Goal: Task Accomplishment & Management: Manage account settings

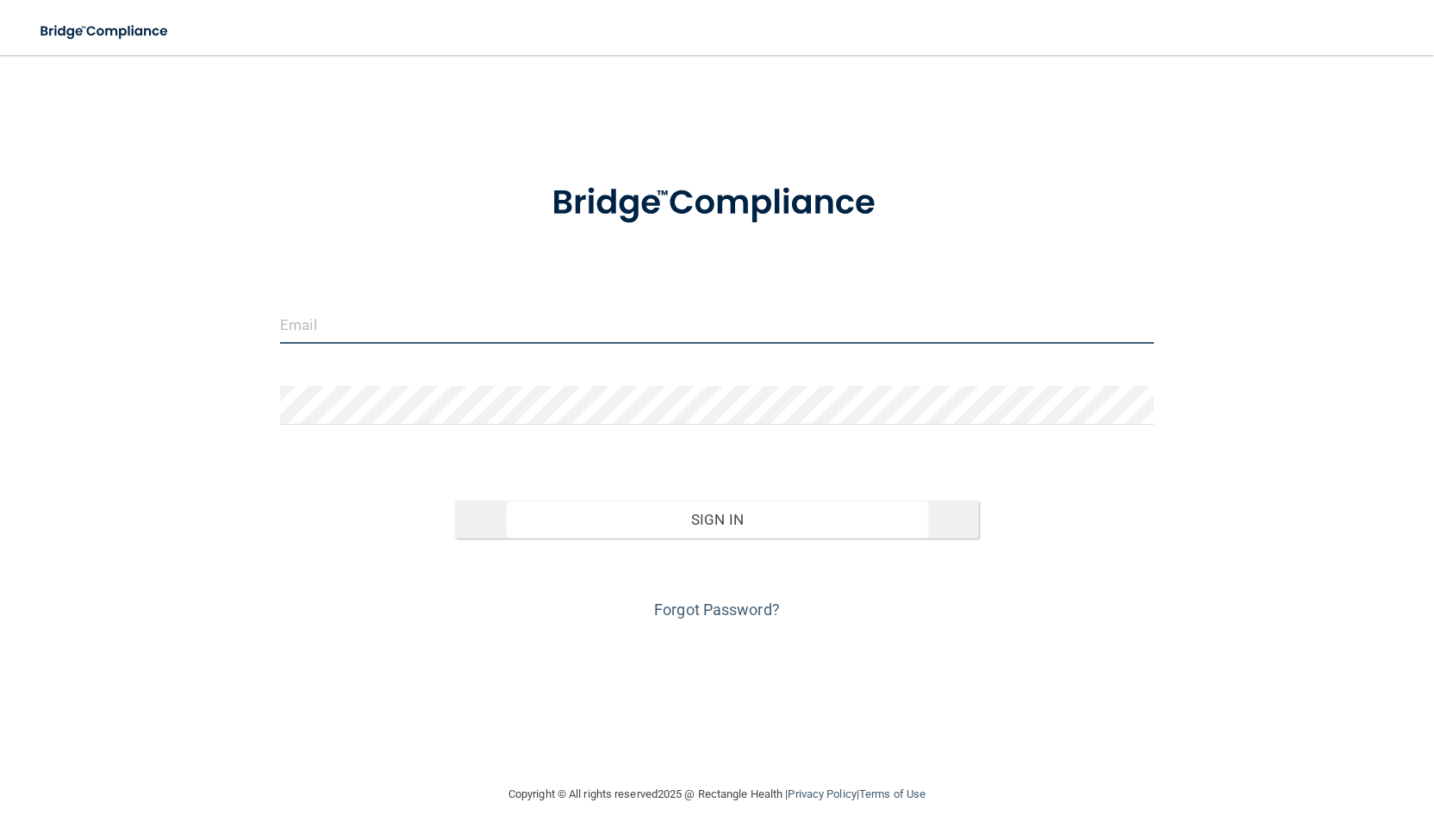
type input "[EMAIL_ADDRESS][DOMAIN_NAME]"
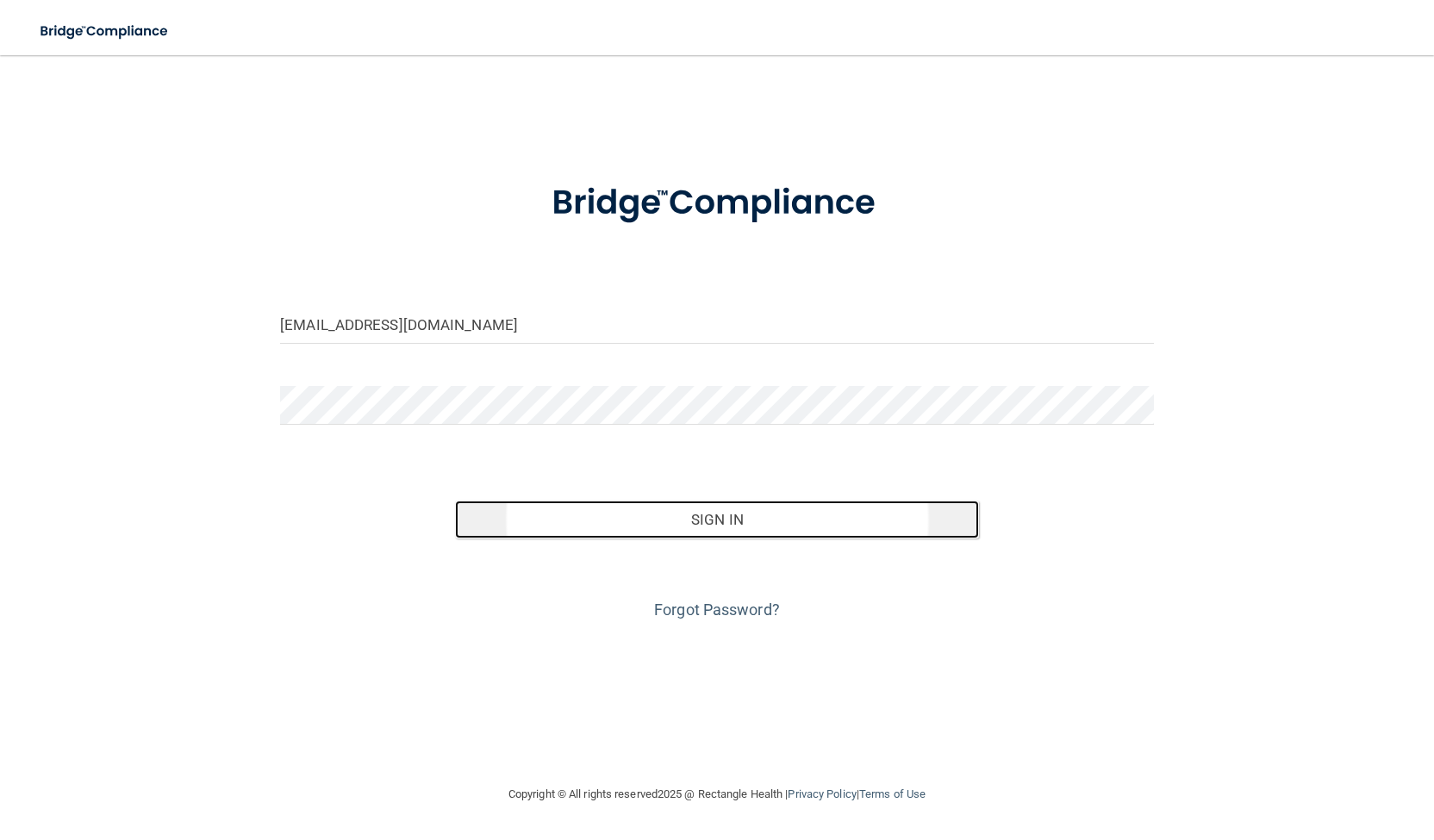
click at [732, 524] on button "Sign In" at bounding box center [717, 519] width 524 height 38
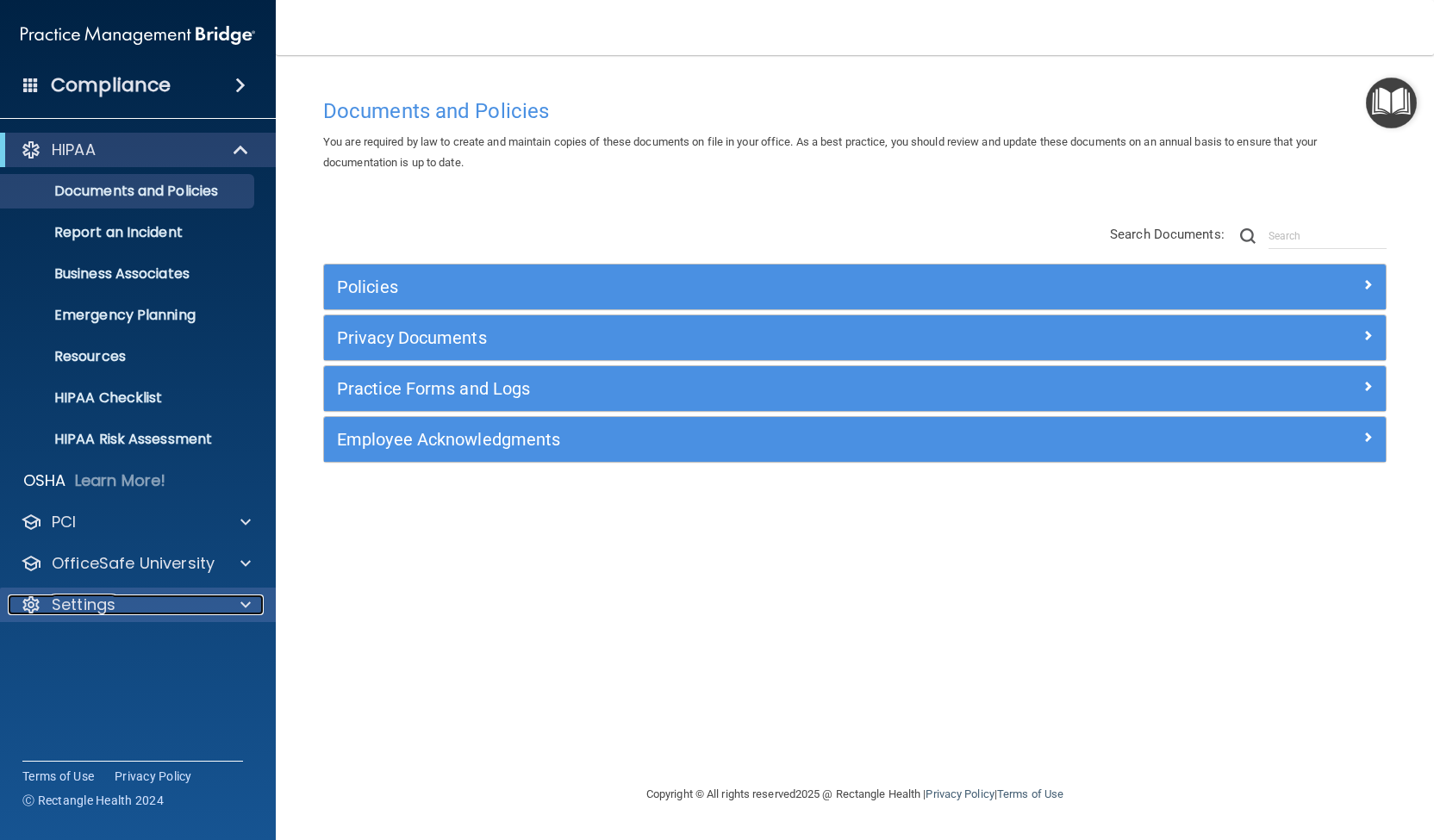
click at [242, 604] on span at bounding box center [246, 605] width 10 height 21
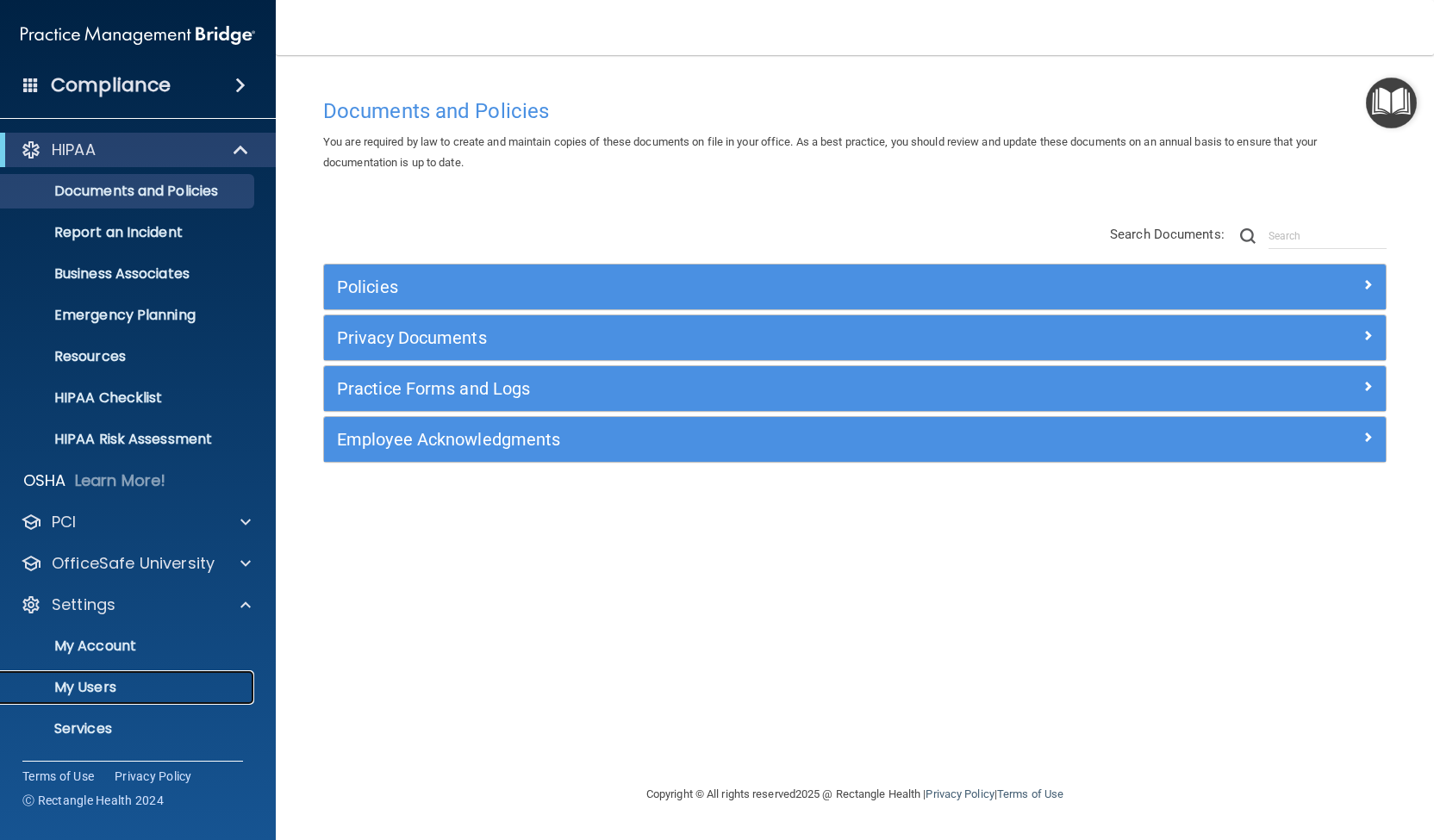
click at [158, 679] on p "My Users" at bounding box center [129, 688] width 235 height 18
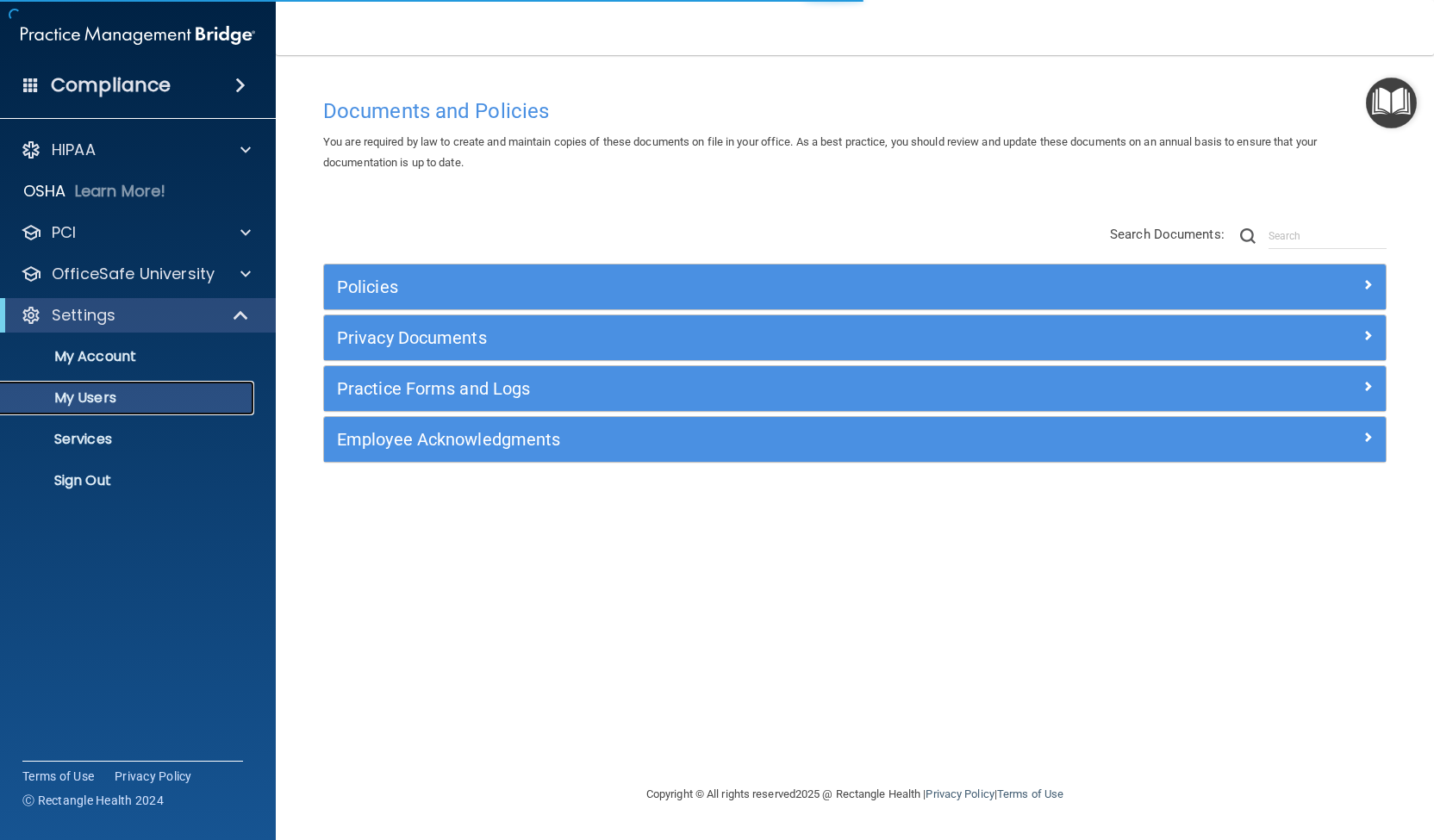
select select "20"
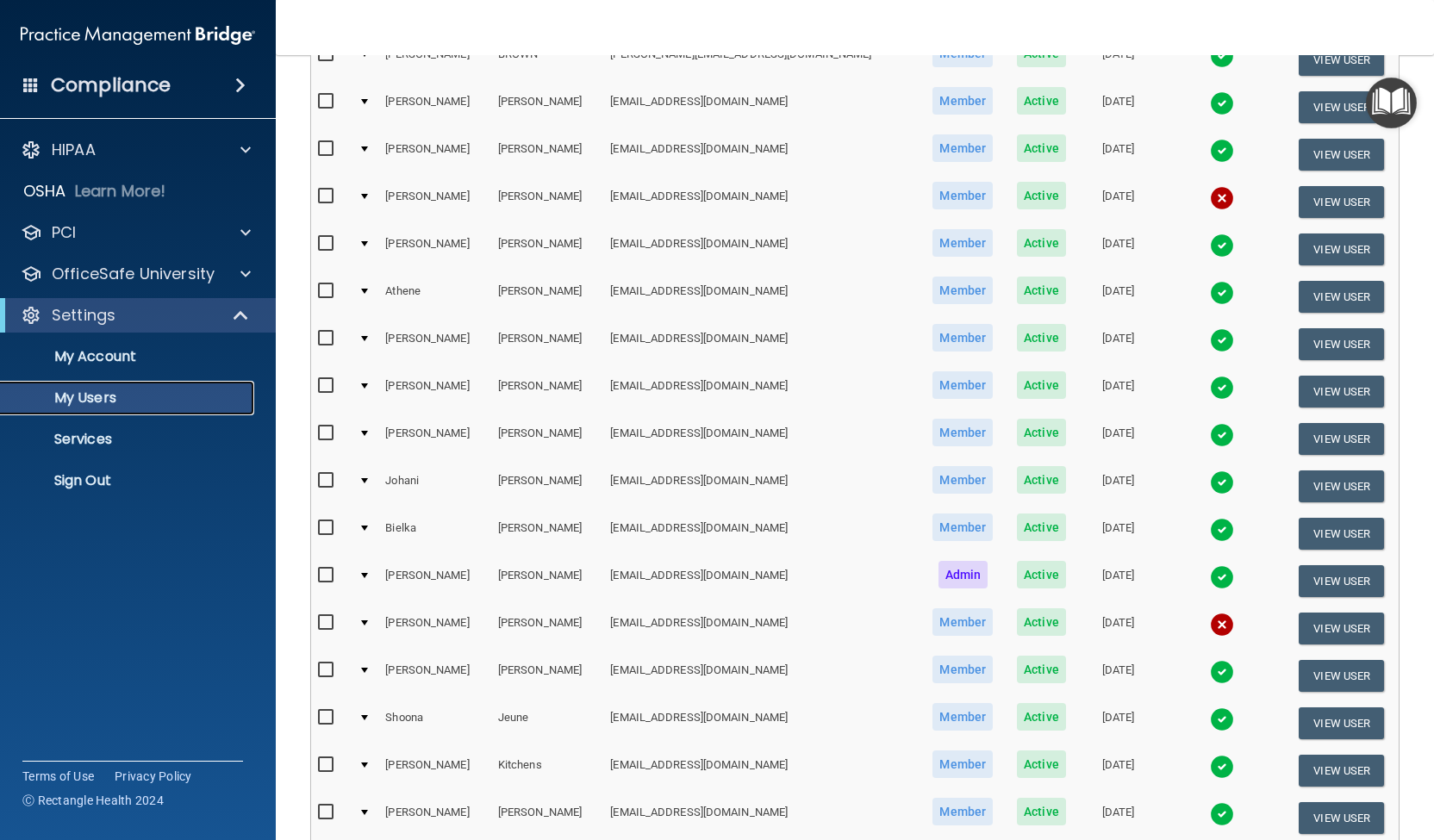
scroll to position [315, 0]
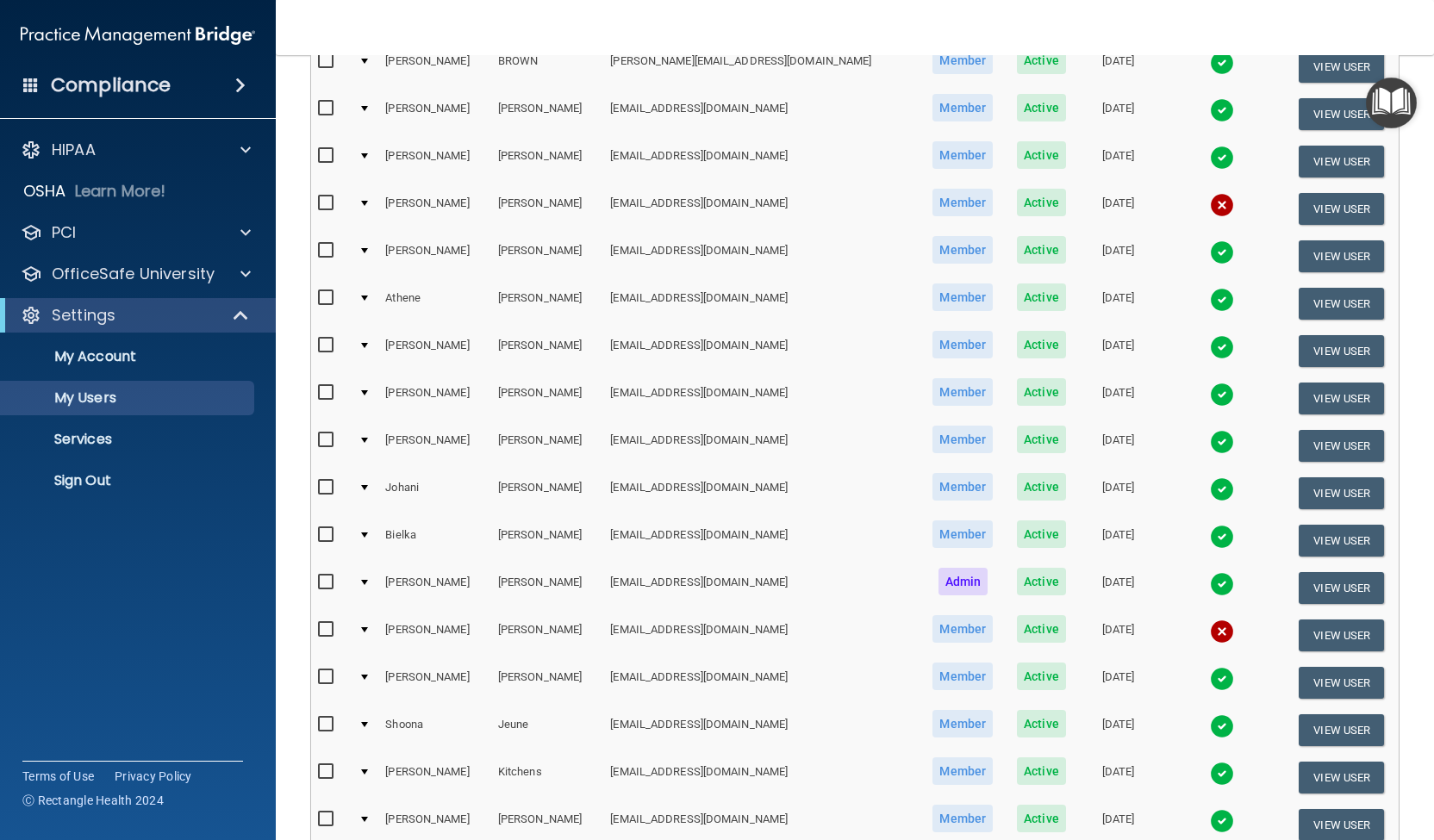
click at [326, 200] on input "checkbox" at bounding box center [327, 204] width 20 height 14
checkbox input "true"
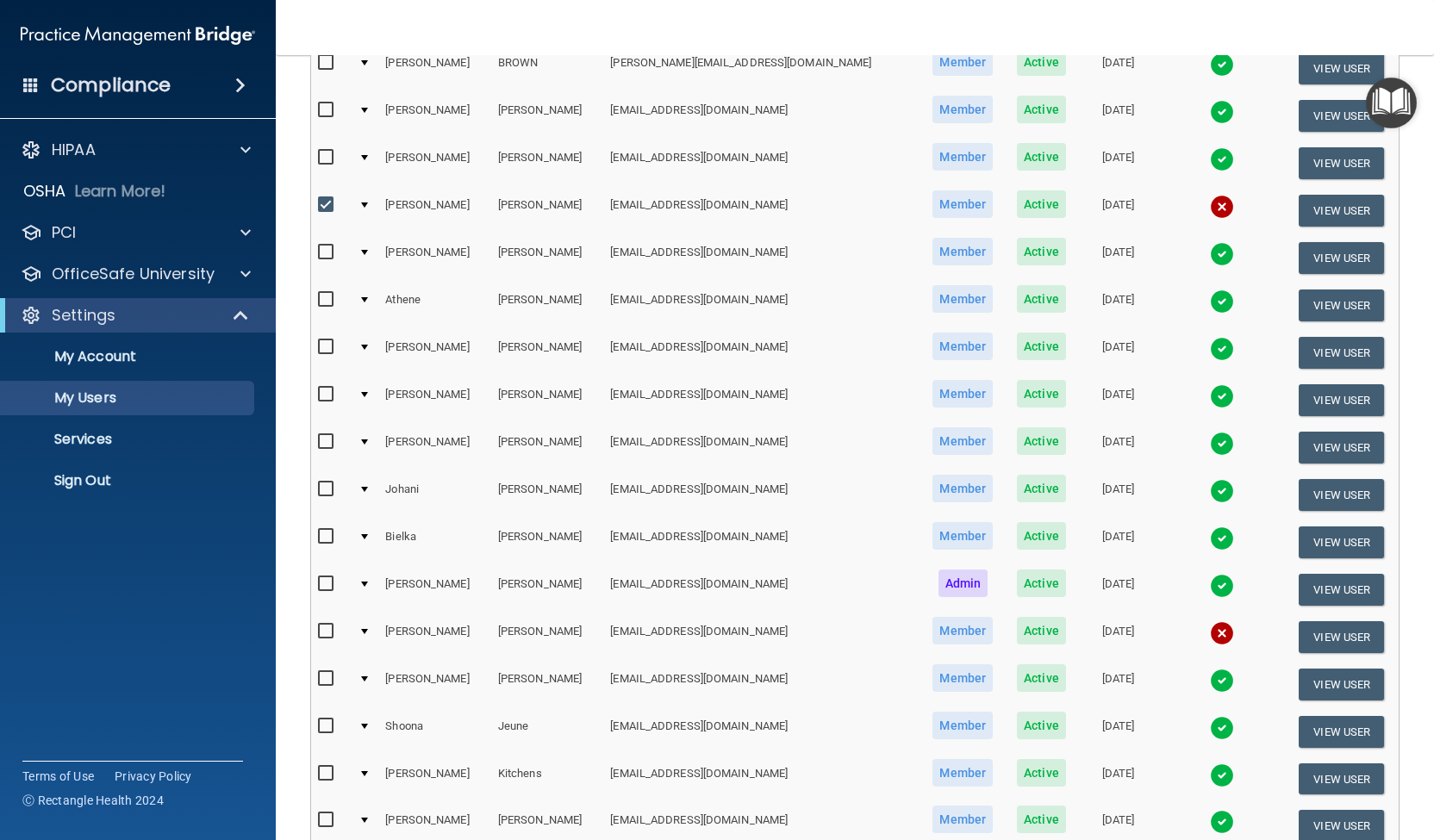
scroll to position [317, 0]
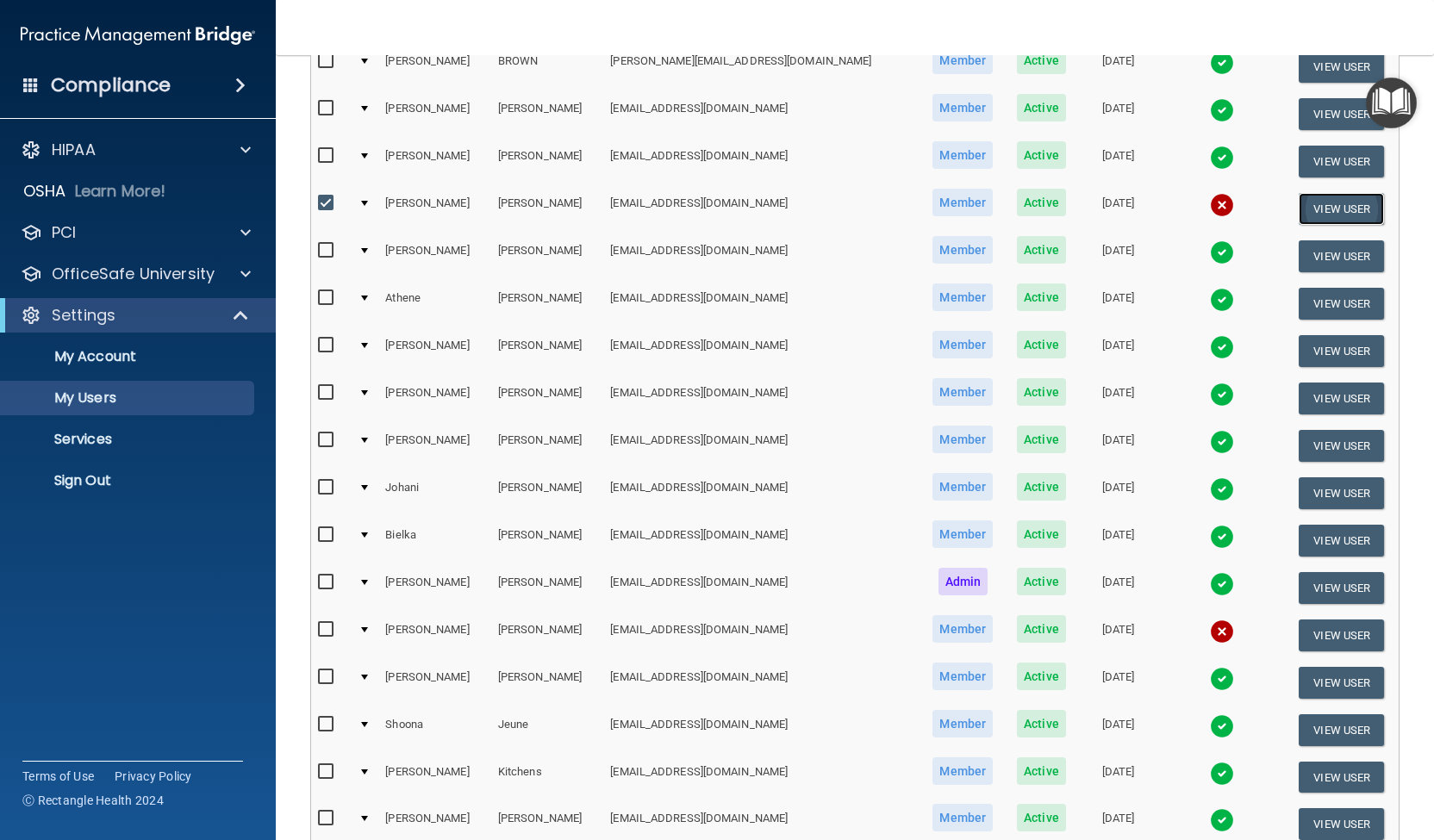
click at [1311, 216] on button "View User" at bounding box center [1340, 209] width 85 height 32
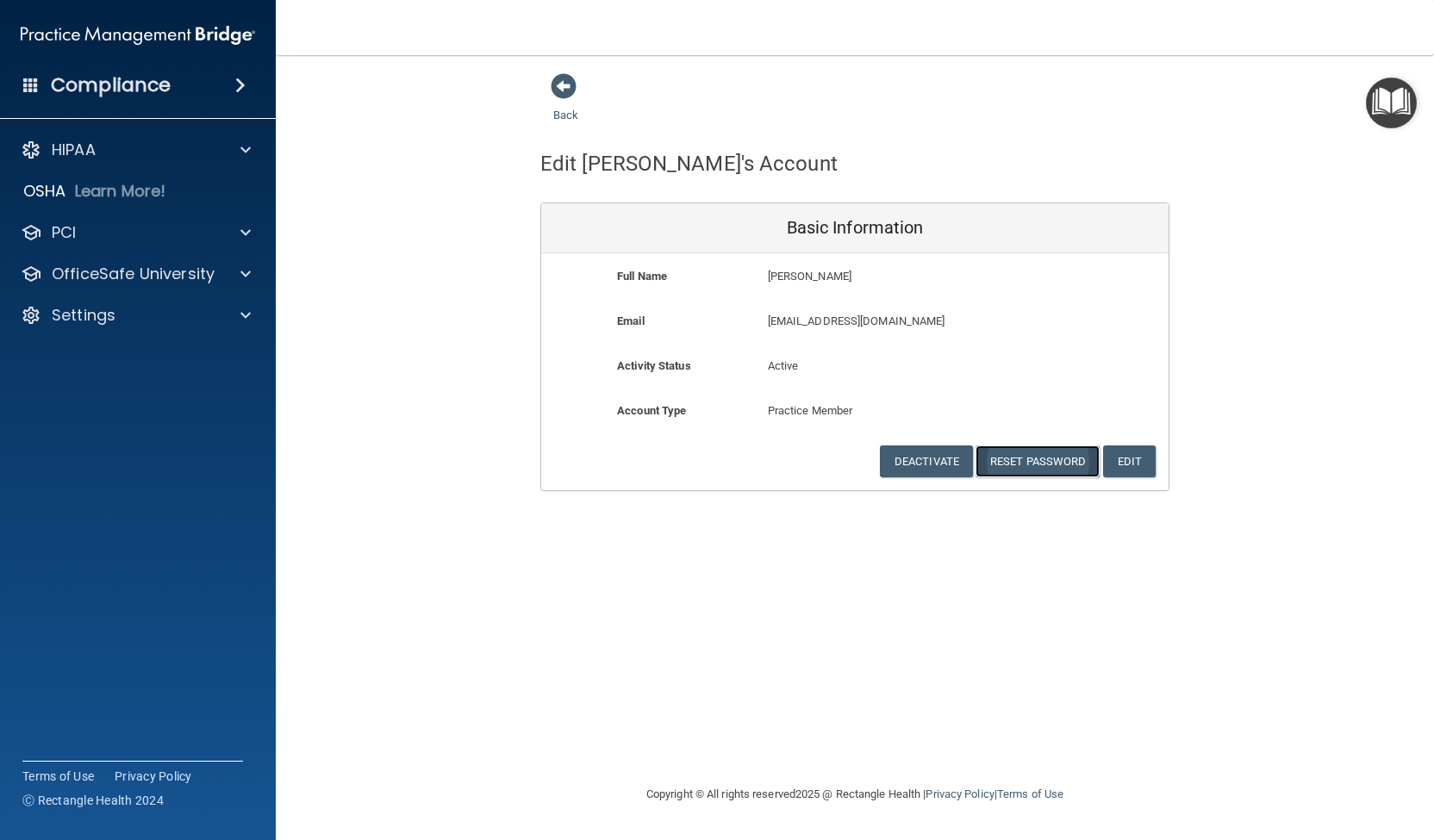
click at [1006, 458] on button "Reset Password" at bounding box center [1038, 461] width 124 height 32
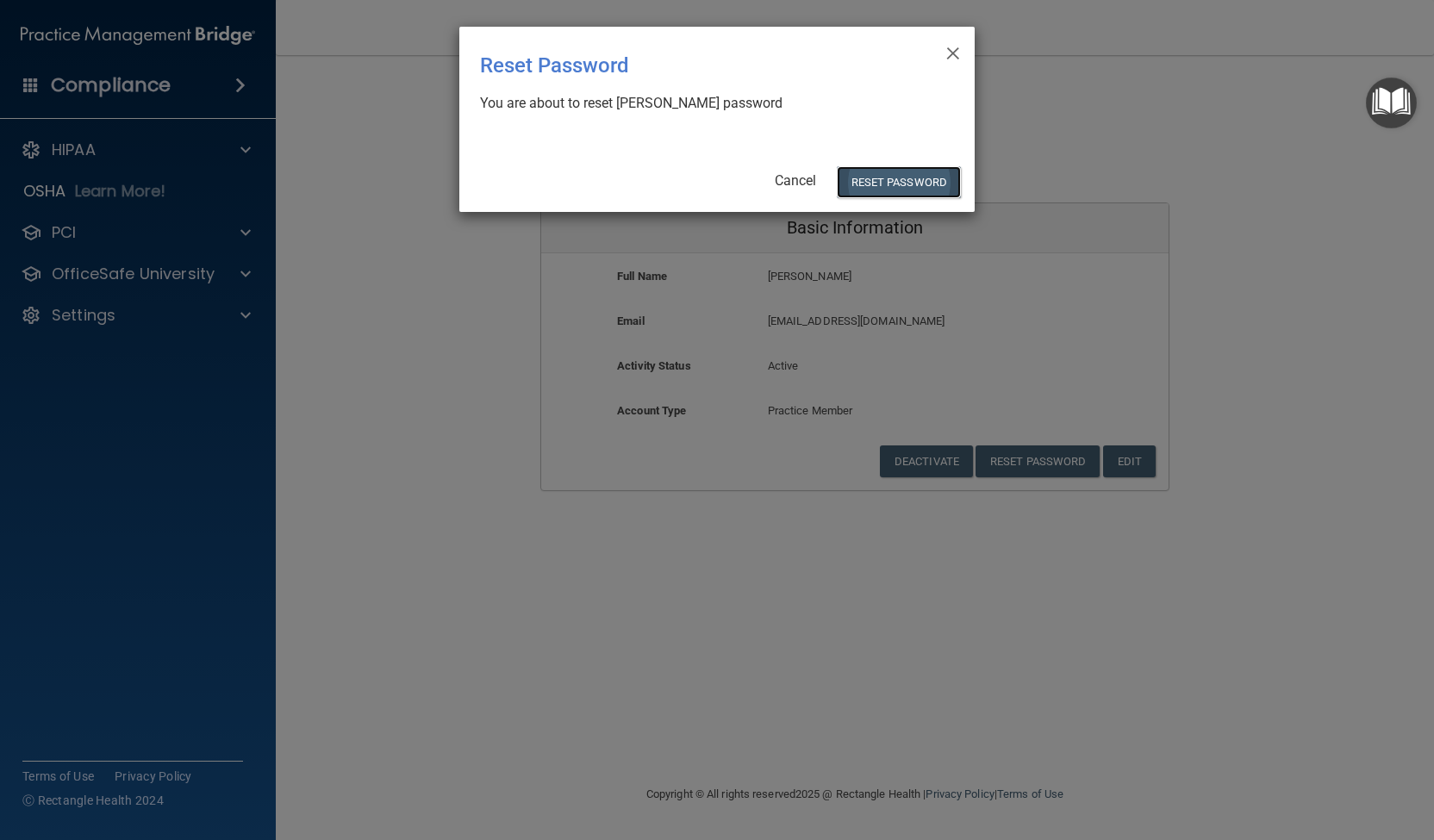
click at [912, 186] on button "Reset Password" at bounding box center [899, 182] width 124 height 32
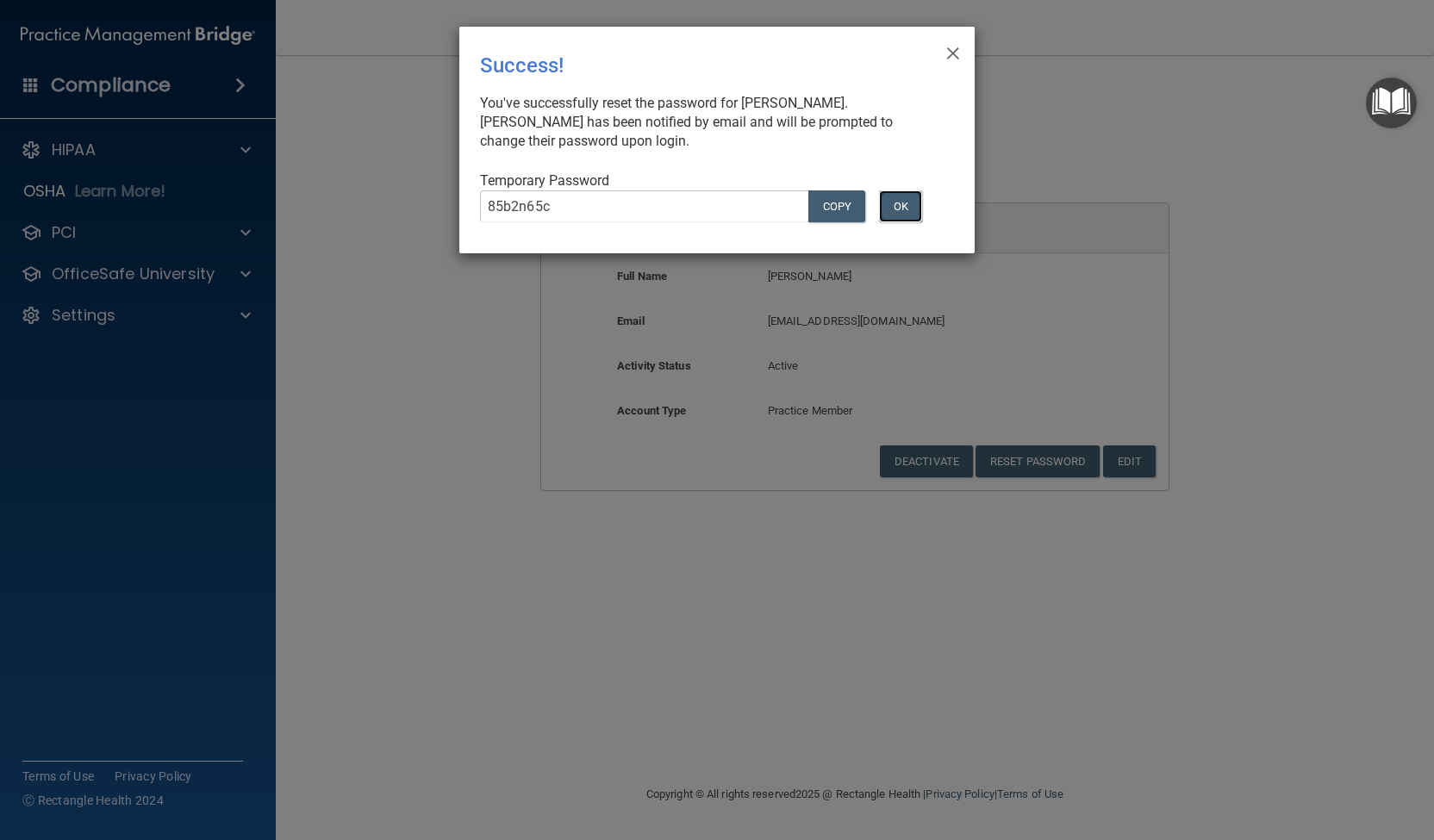
click at [894, 206] on button "OK" at bounding box center [899, 206] width 43 height 32
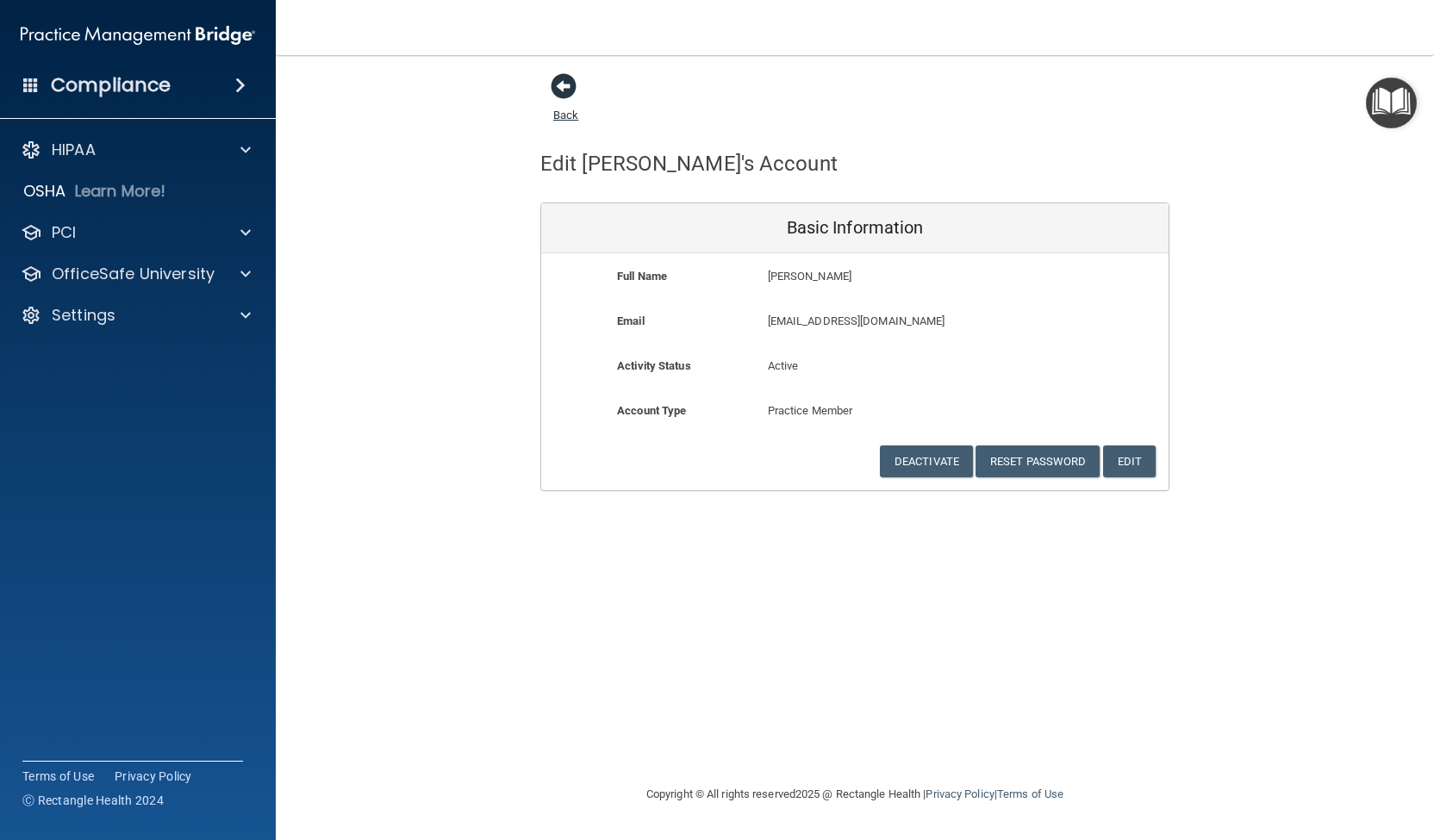
click at [563, 85] on span at bounding box center [563, 87] width 26 height 26
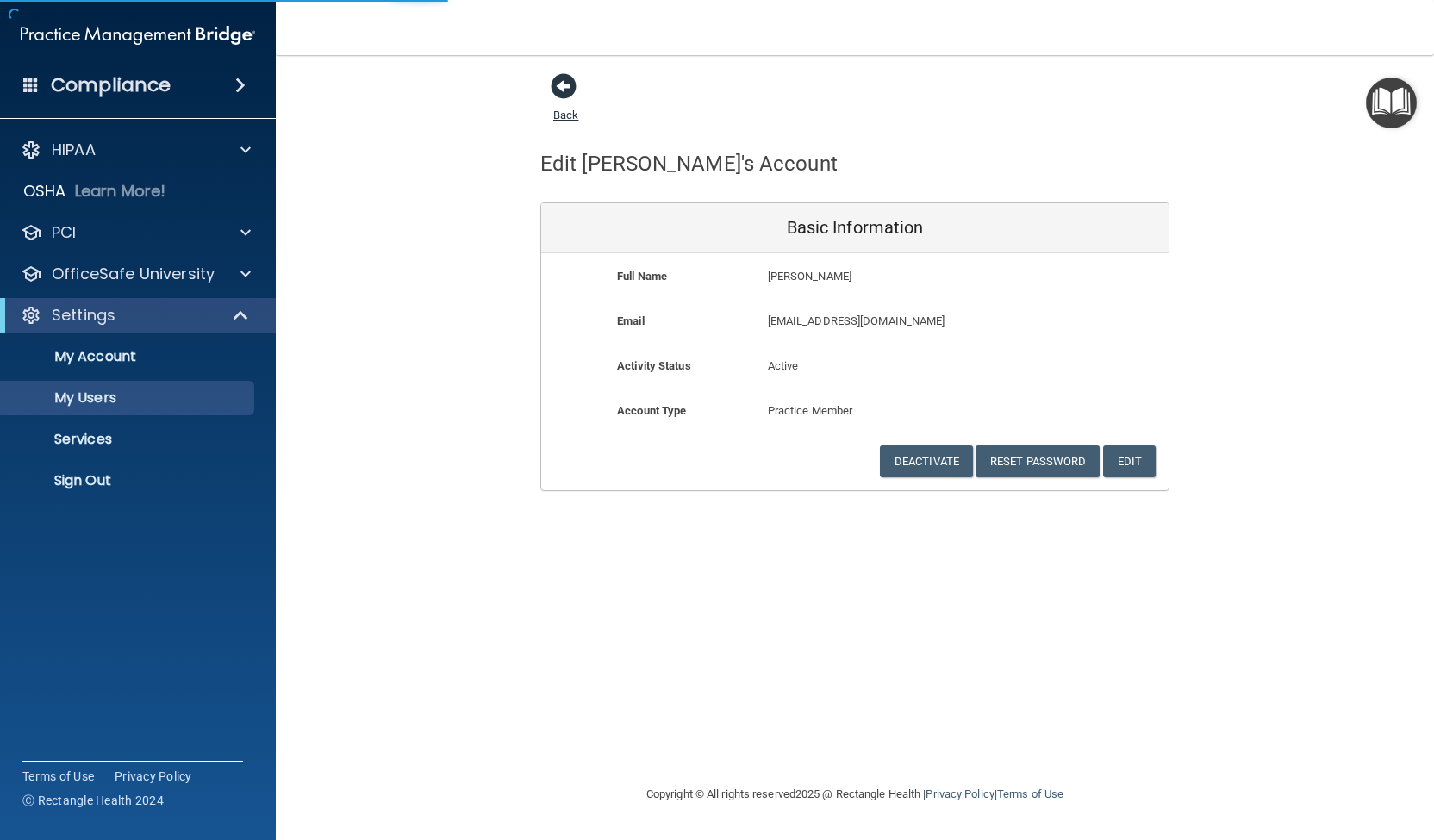
select select "20"
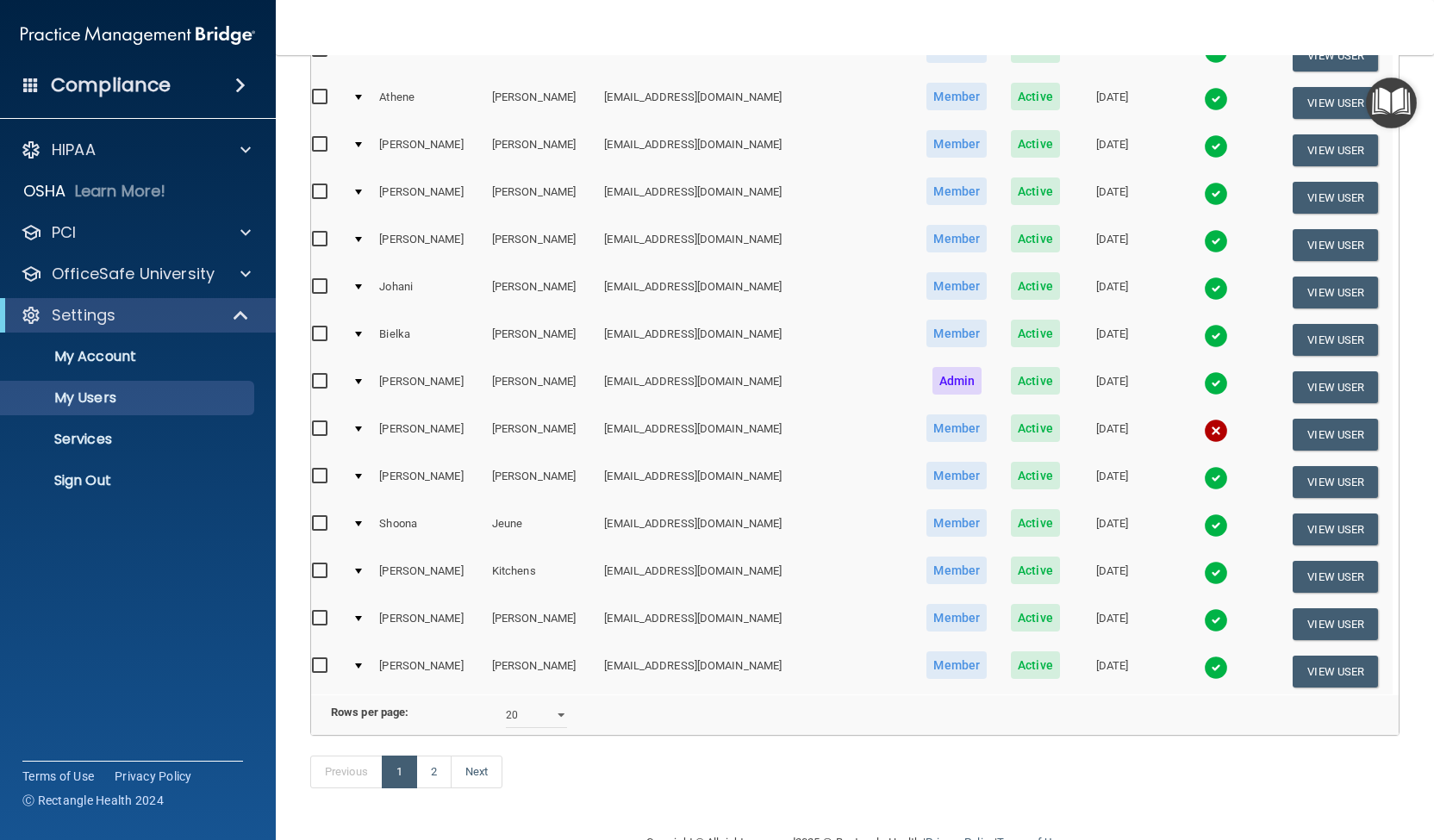
scroll to position [520, 0]
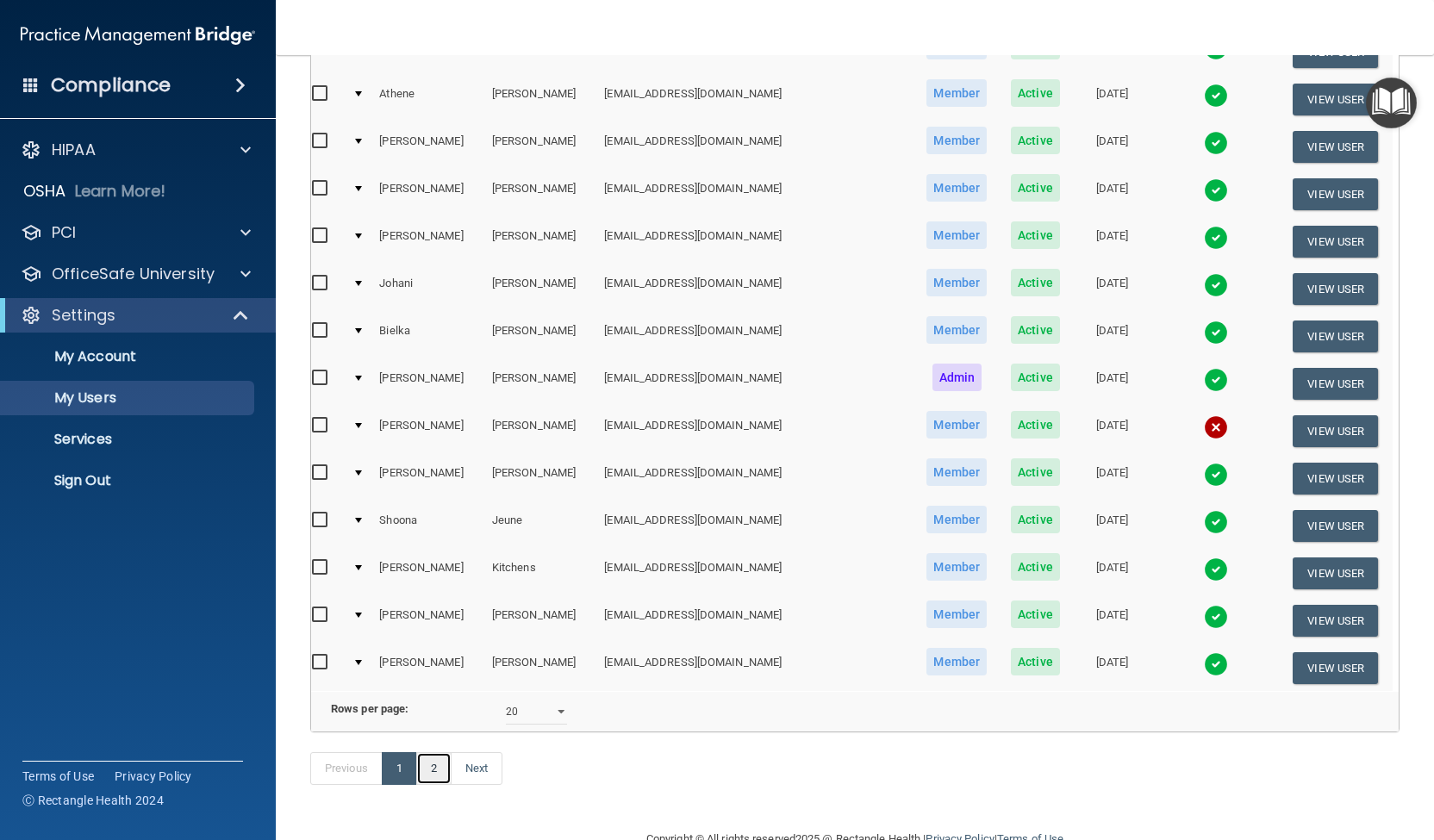
click at [438, 785] on link "2" at bounding box center [434, 768] width 35 height 32
select select "20"
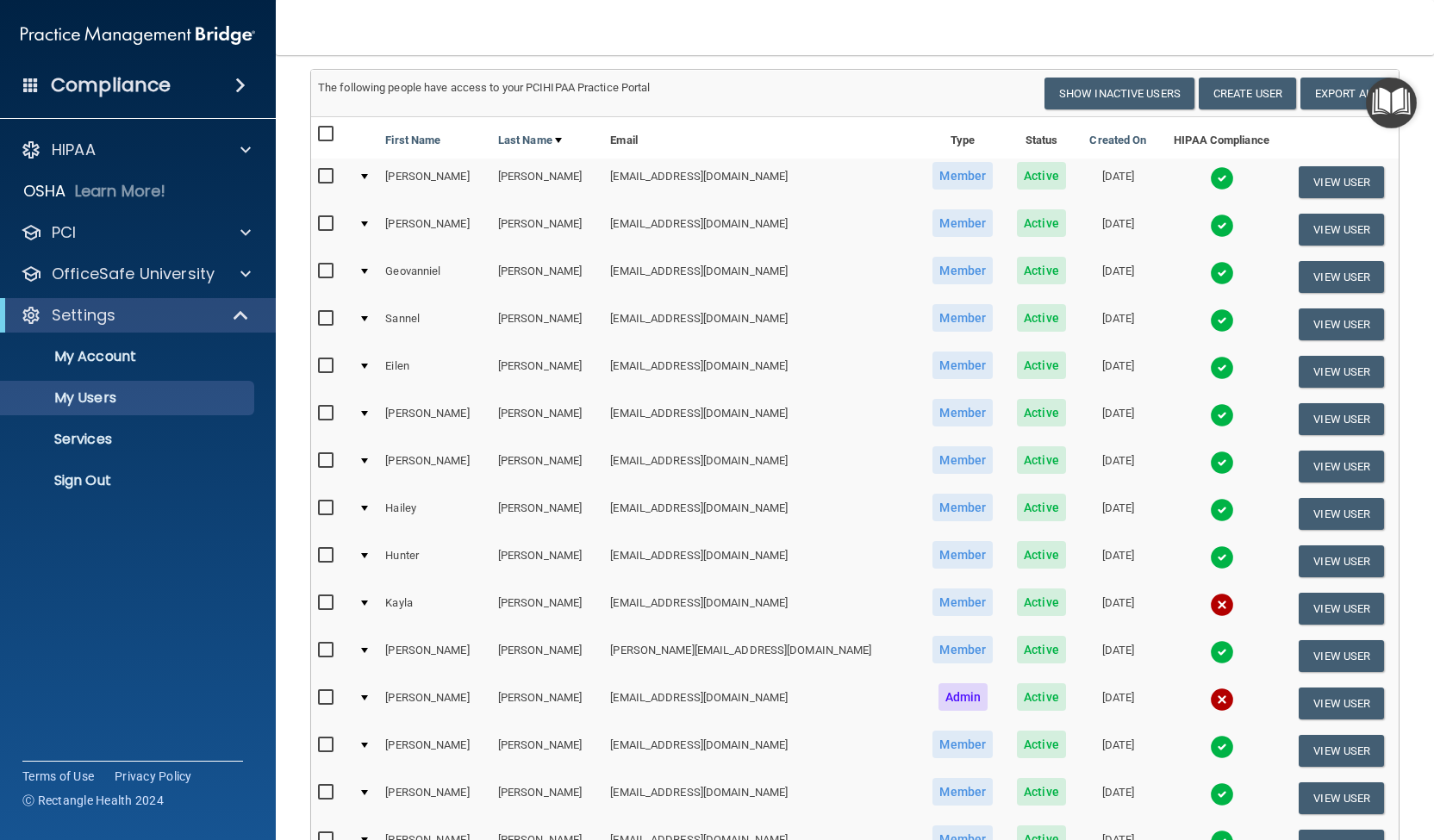
scroll to position [120, 0]
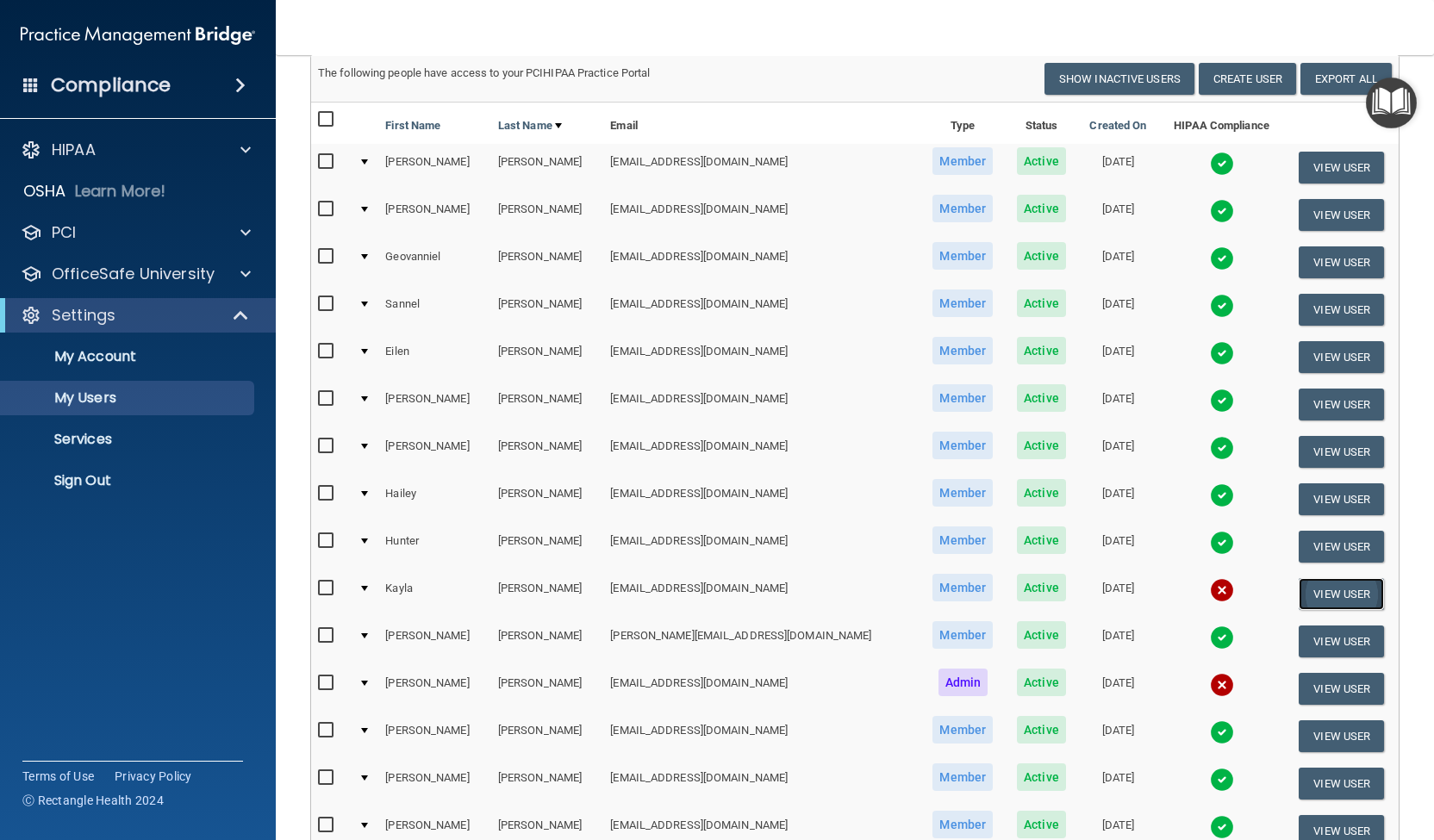
click at [1302, 590] on button "View User" at bounding box center [1340, 594] width 85 height 32
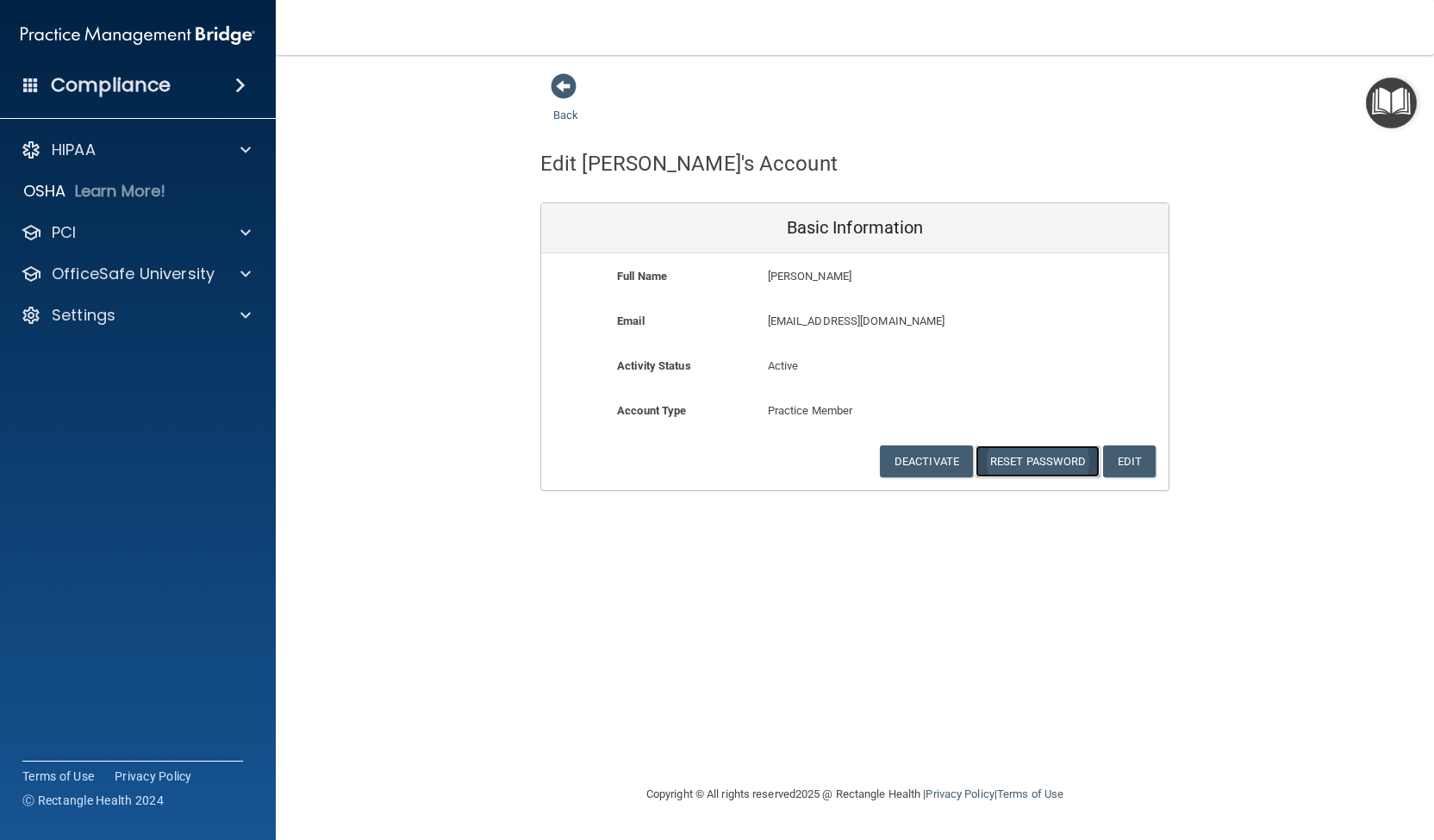
click at [1007, 459] on button "Reset Password" at bounding box center [1038, 461] width 124 height 32
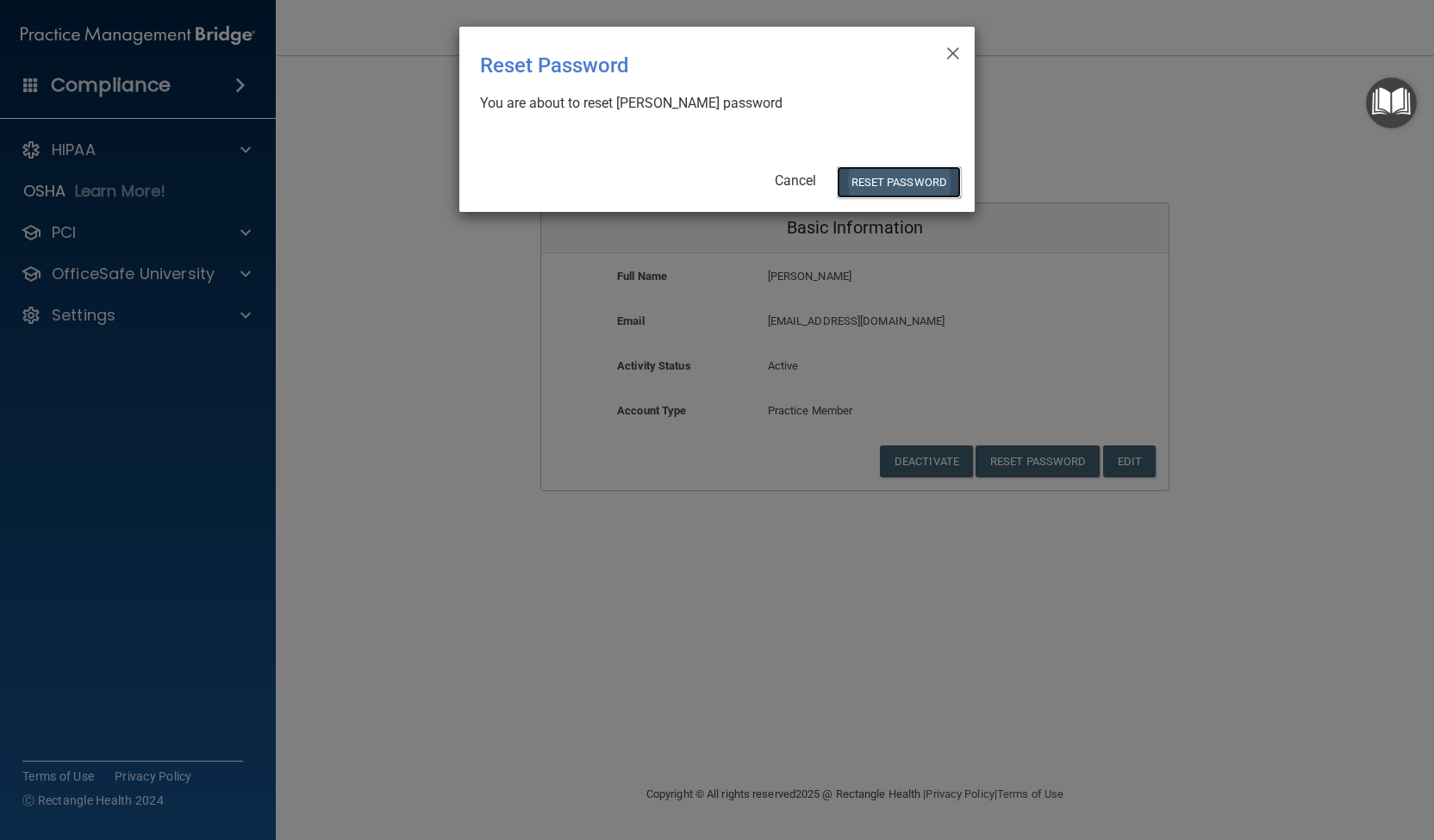
click at [862, 184] on button "Reset Password" at bounding box center [899, 182] width 124 height 32
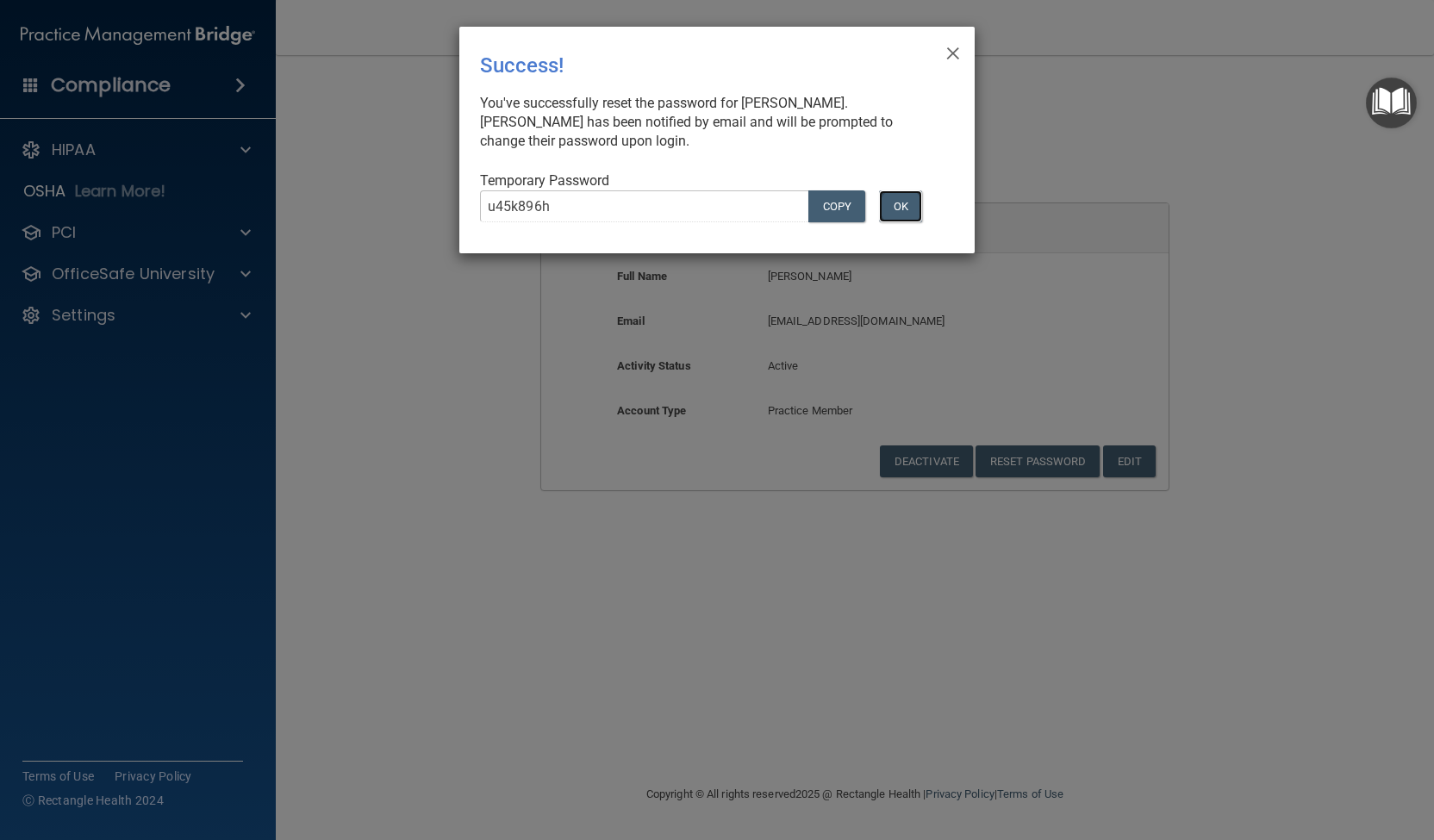
click at [906, 209] on button "OK" at bounding box center [899, 206] width 43 height 32
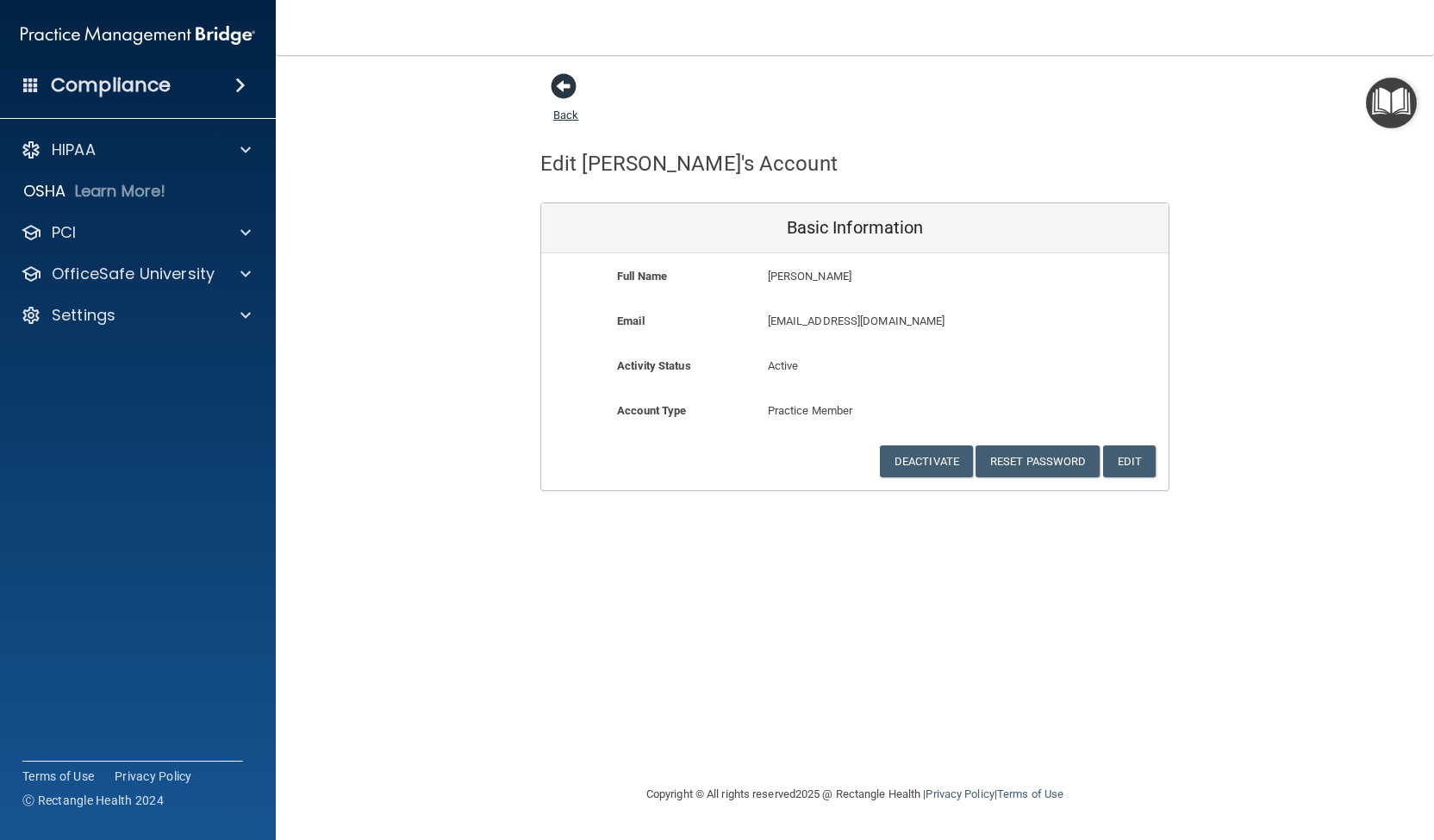
click at [565, 91] on span at bounding box center [563, 87] width 26 height 26
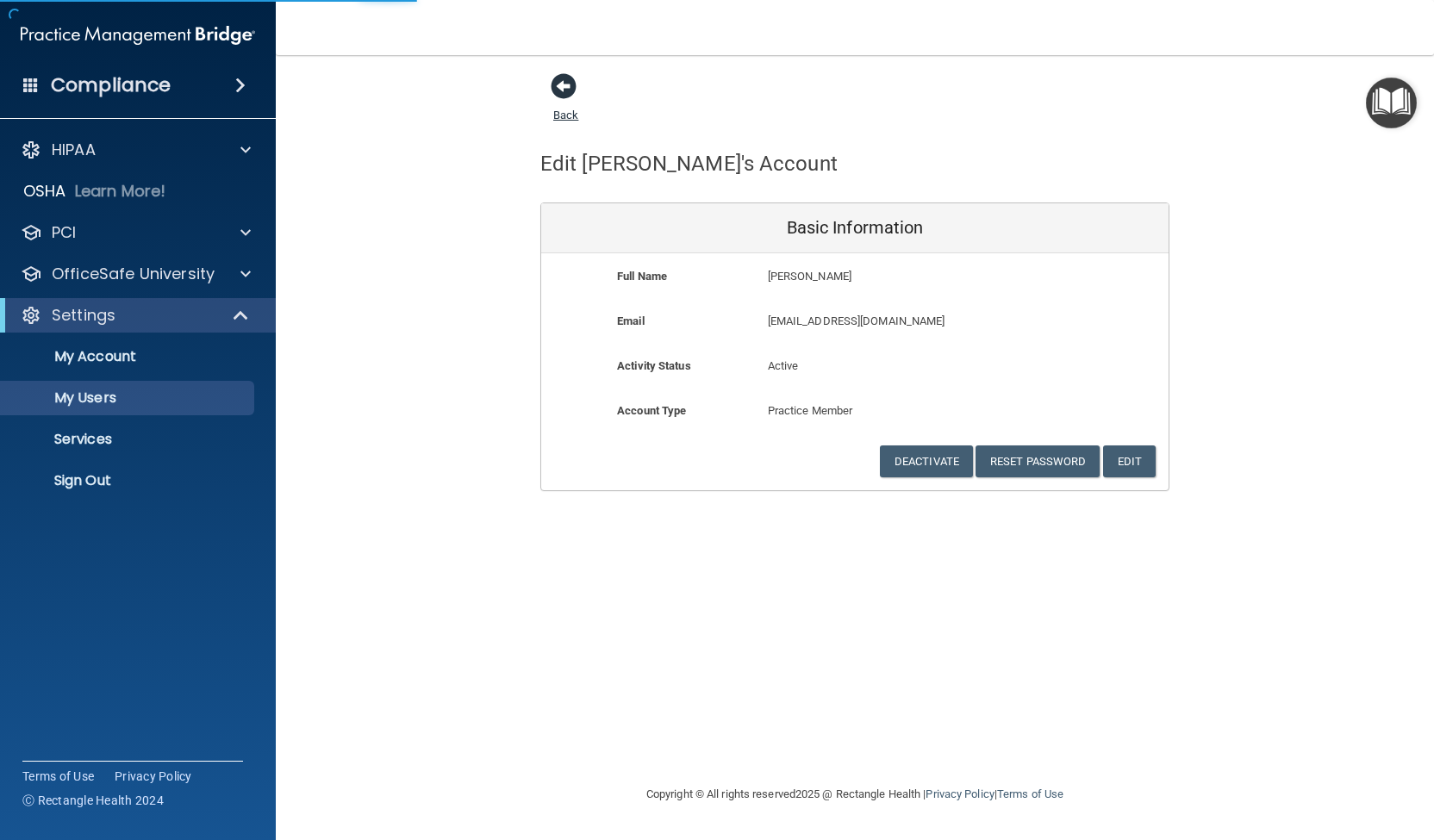
select select "20"
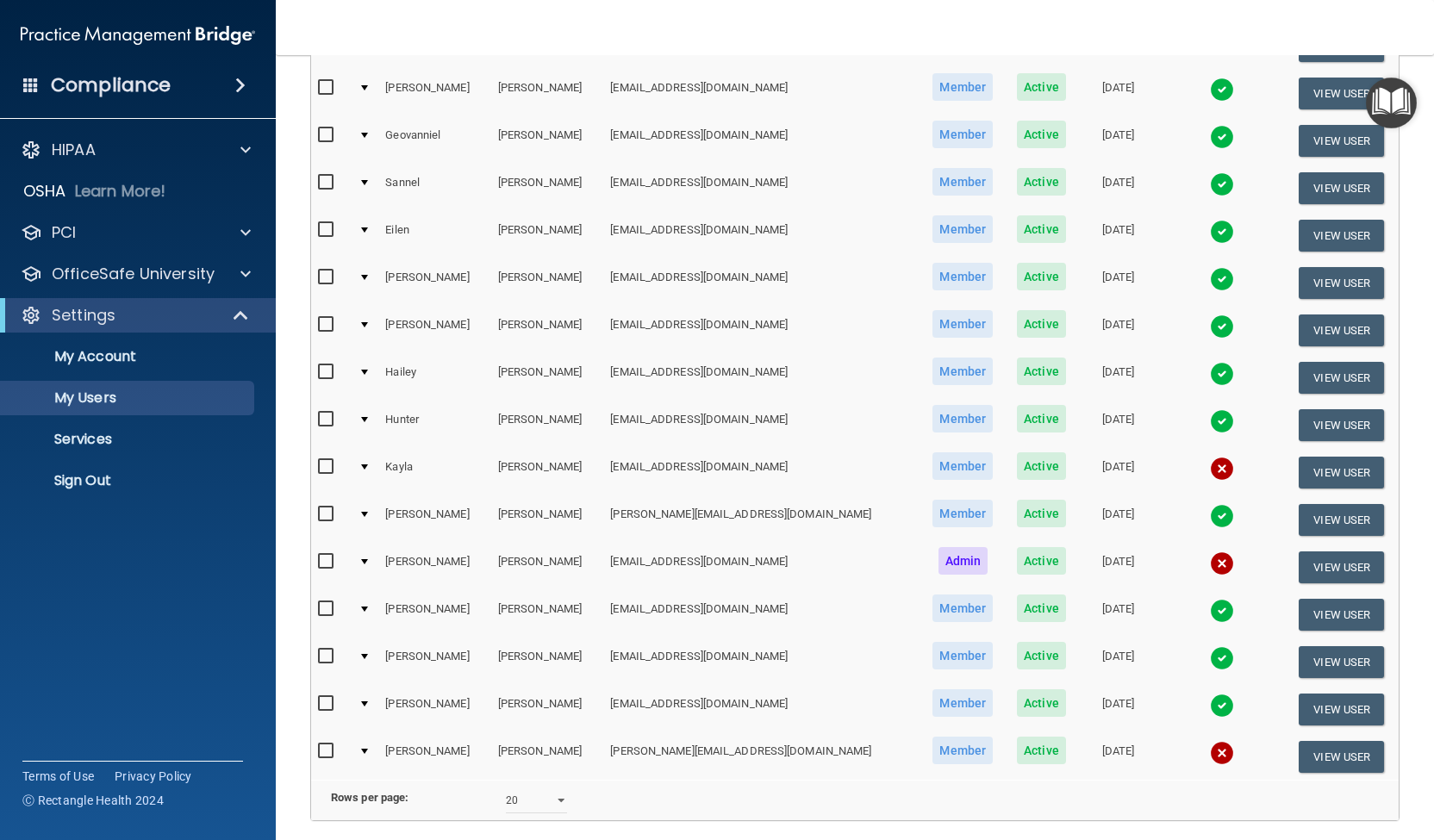
scroll to position [245, 0]
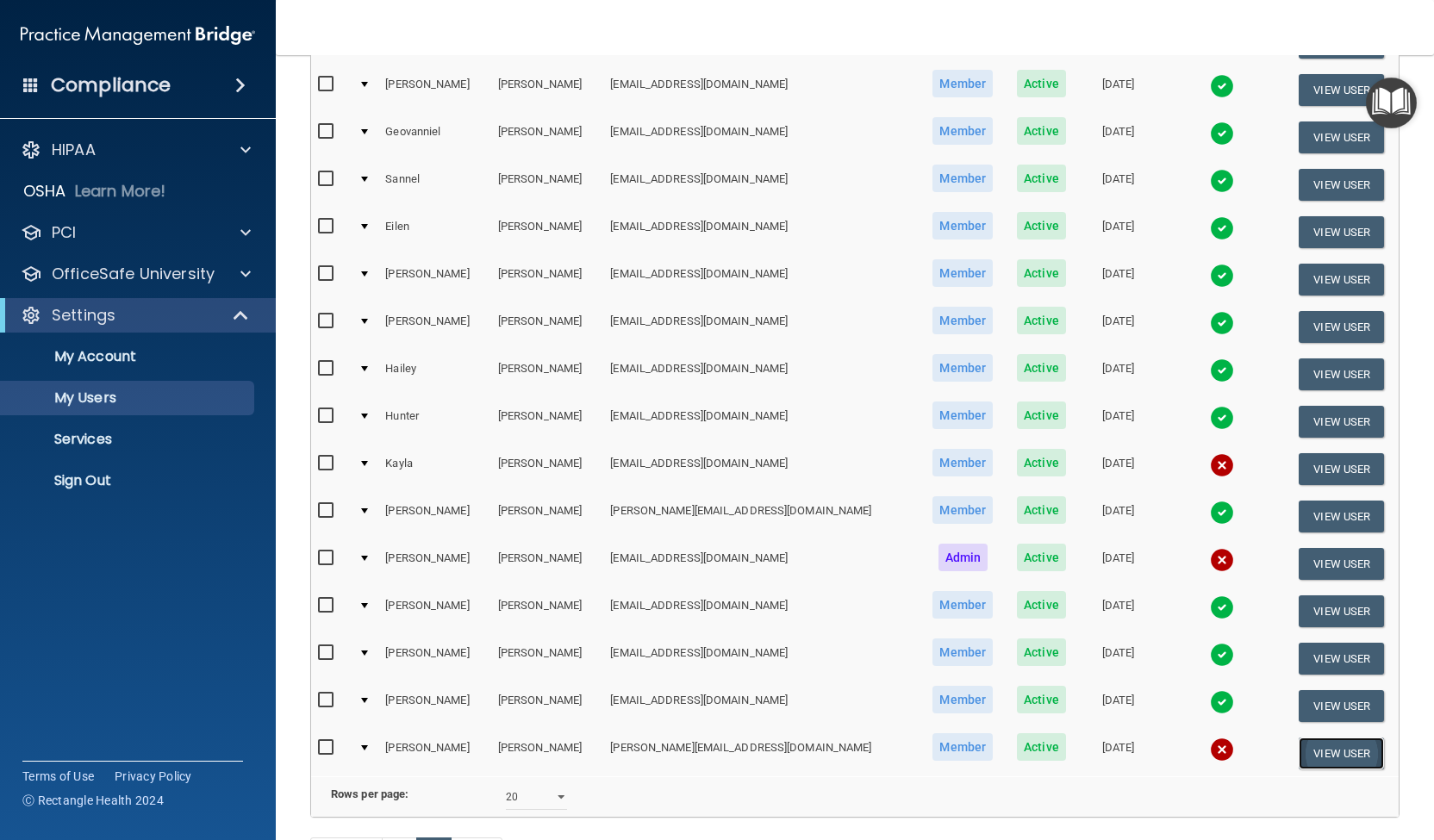
click at [1316, 738] on button "View User" at bounding box center [1340, 753] width 85 height 32
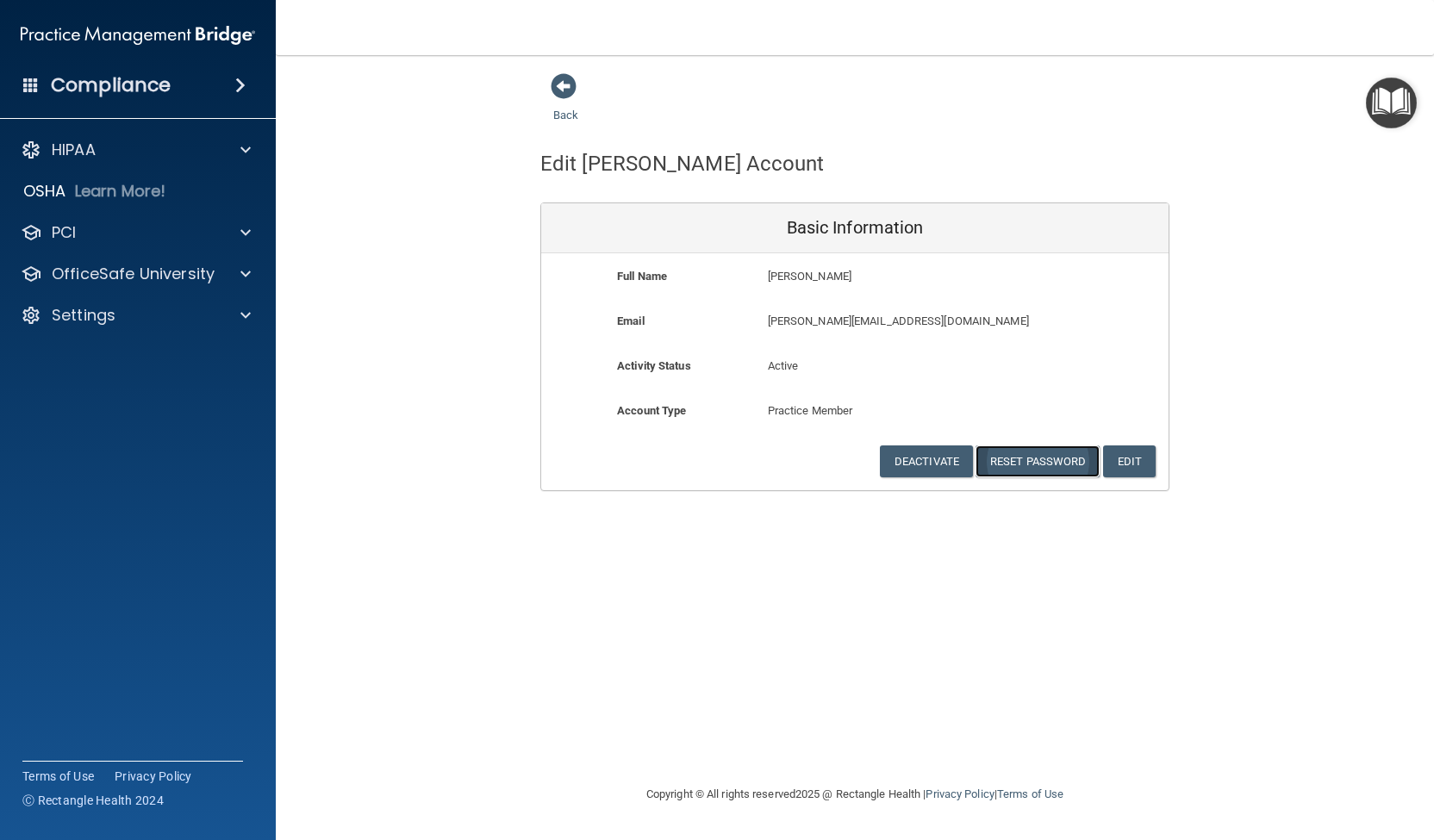
click at [1041, 456] on button "Reset Password" at bounding box center [1038, 461] width 124 height 32
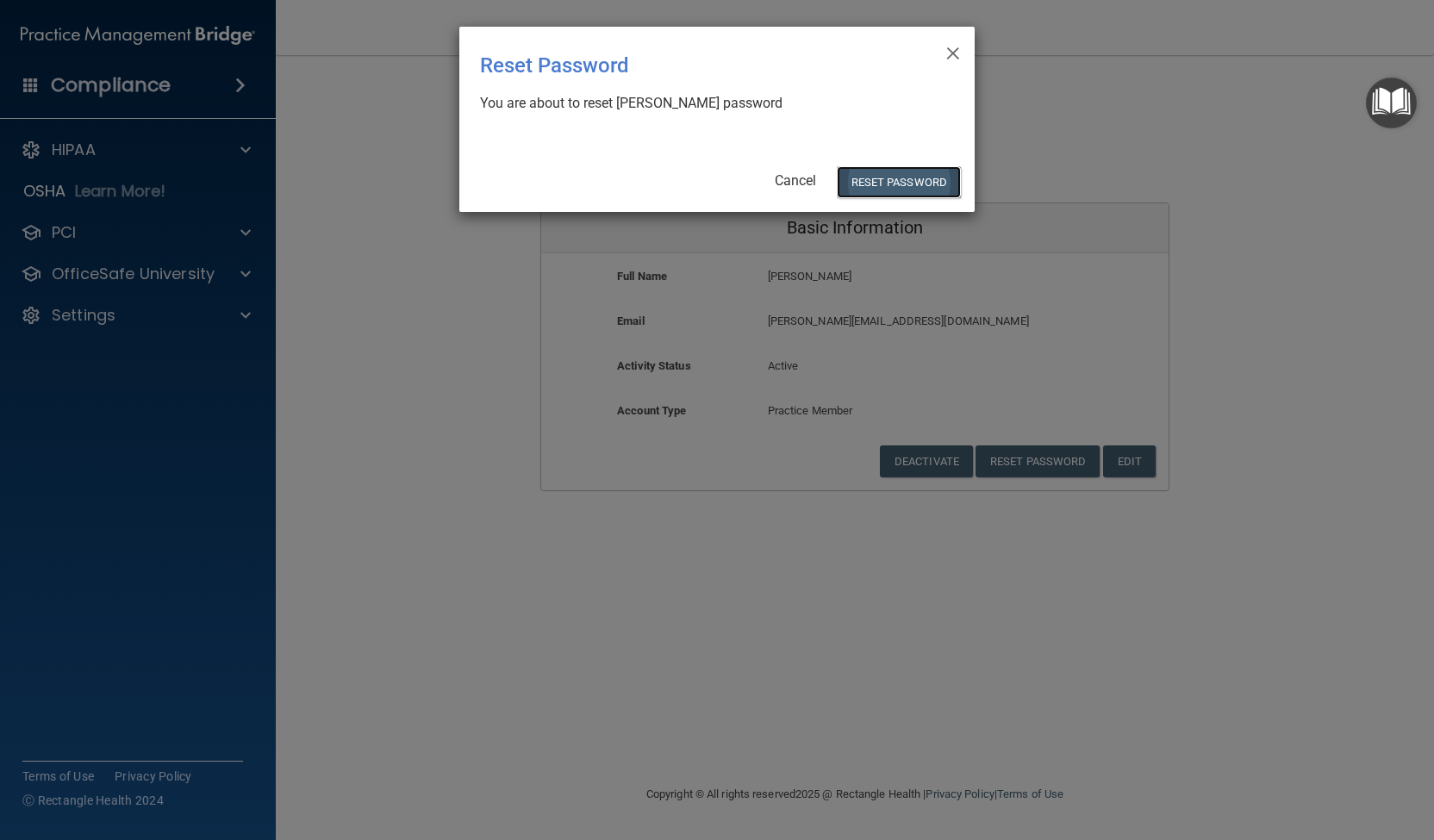
click at [922, 180] on button "Reset Password" at bounding box center [899, 182] width 124 height 32
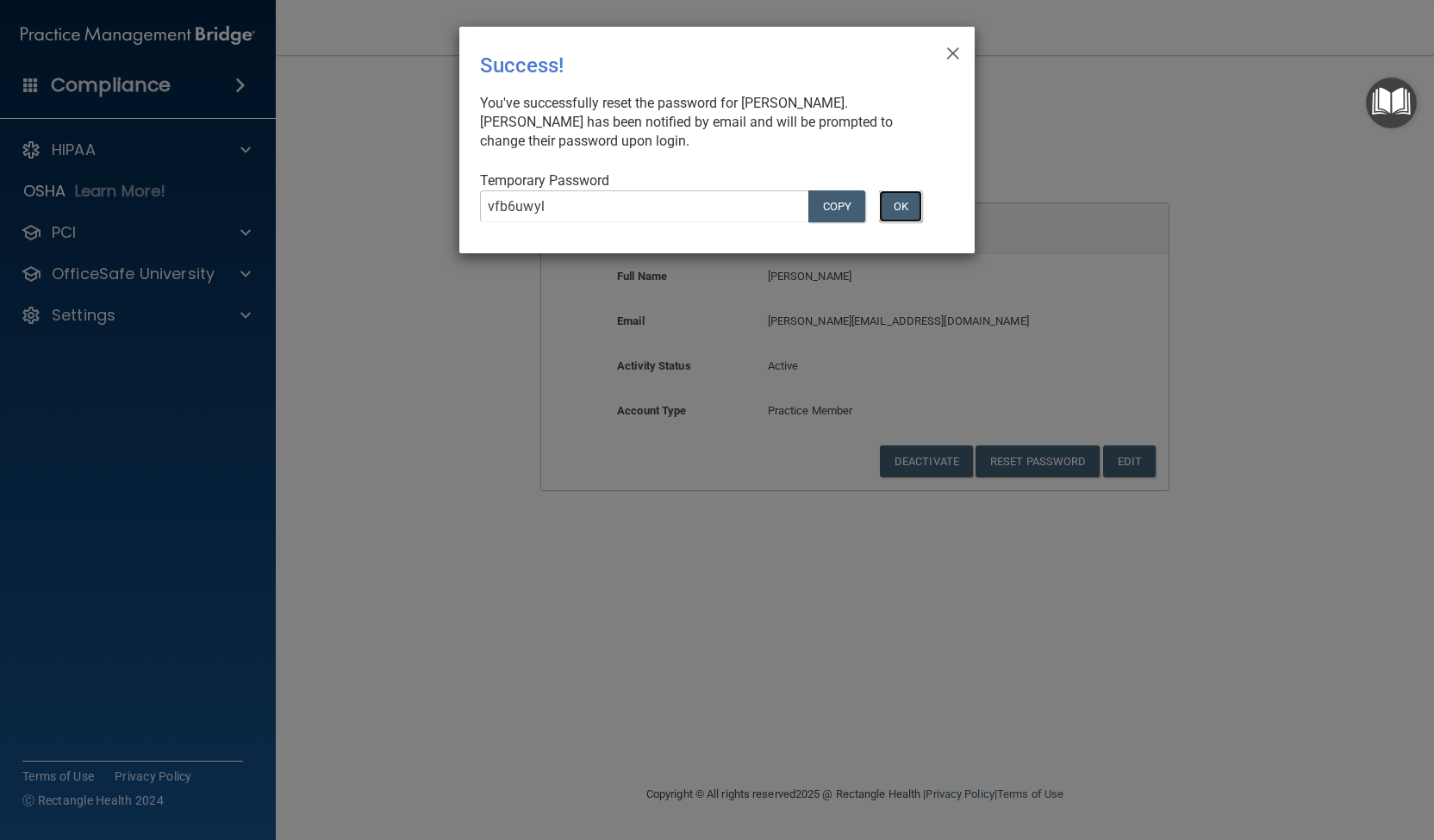
click at [901, 206] on button "OK" at bounding box center [899, 206] width 43 height 32
